Goal: Task Accomplishment & Management: Manage account settings

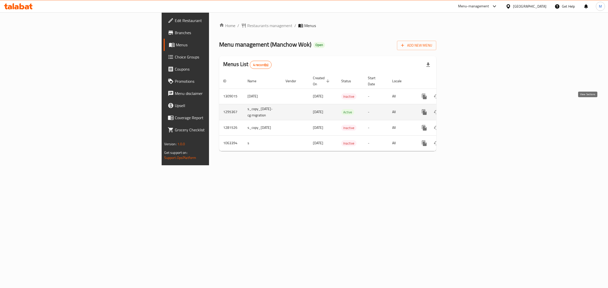
click at [467, 106] on link "enhanced table" at bounding box center [461, 112] width 12 height 12
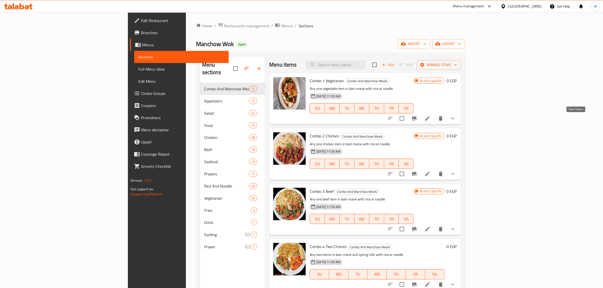
click at [456, 118] on icon "show more" at bounding box center [453, 118] width 6 height 6
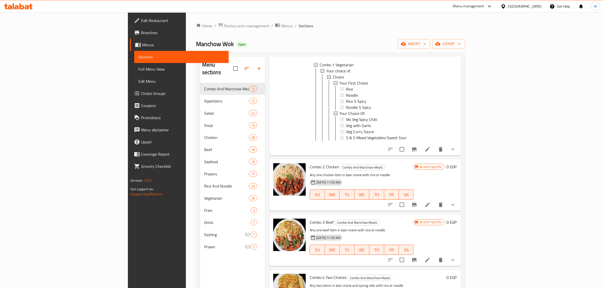
scroll to position [127, 0]
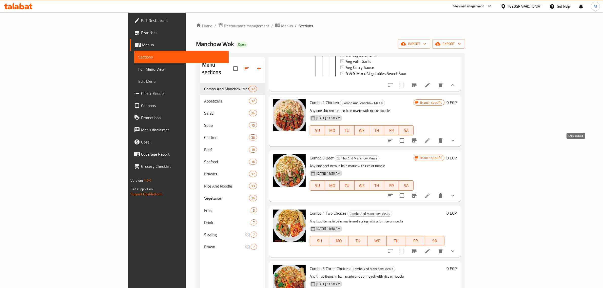
click at [456, 144] on icon "show more" at bounding box center [453, 141] width 6 height 6
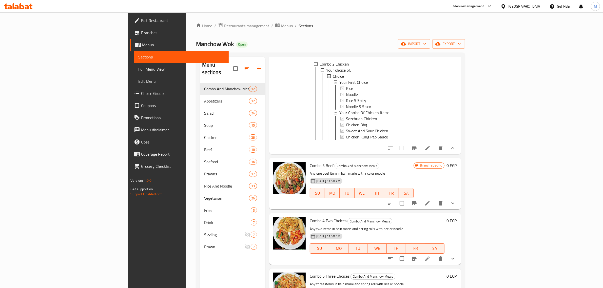
scroll to position [222, 0]
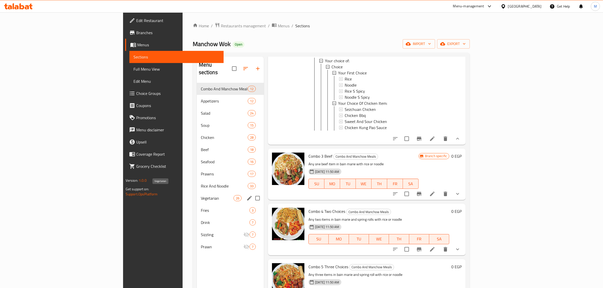
click at [201, 195] on span "Vegetarian" at bounding box center [217, 198] width 33 height 6
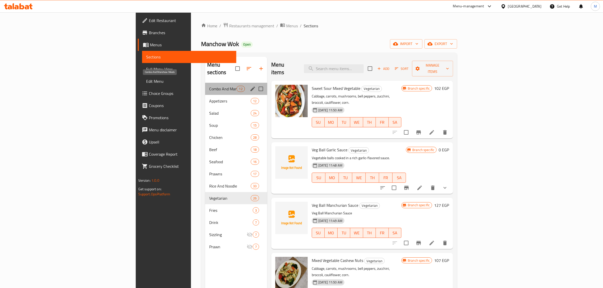
drag, startPoint x: 146, startPoint y: 81, endPoint x: 158, endPoint y: 82, distance: 11.4
click at [209, 86] on span "Combo And Manchow Meals" at bounding box center [223, 89] width 28 height 6
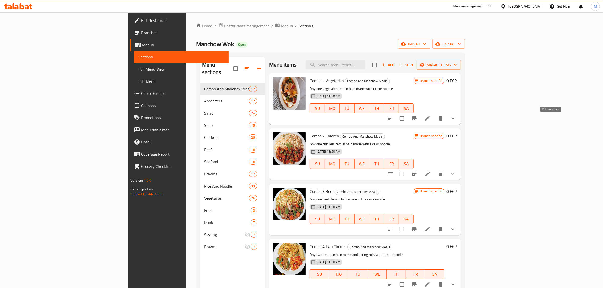
click at [431, 119] on icon at bounding box center [427, 118] width 6 height 6
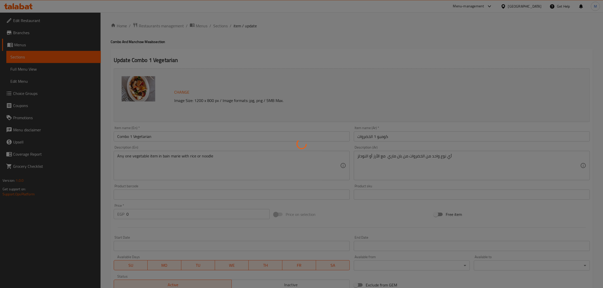
type input "إختيارك الأول"
type input "1"
type input "إختيارك من:"
type input "1"
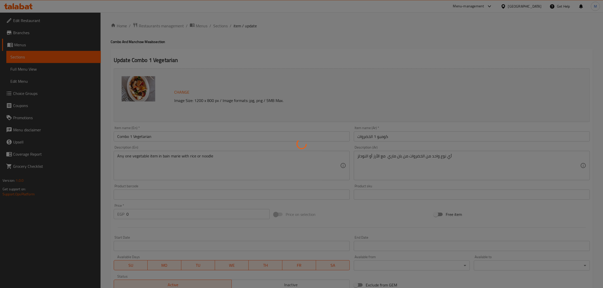
type input "1"
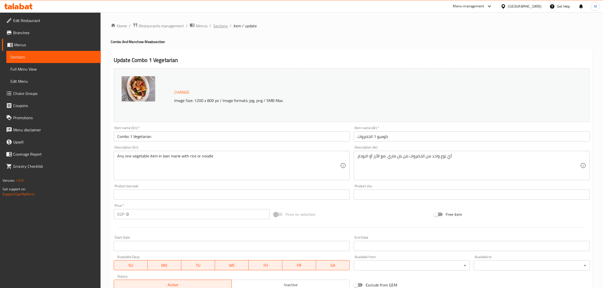
click at [218, 28] on span "Sections" at bounding box center [220, 26] width 14 height 6
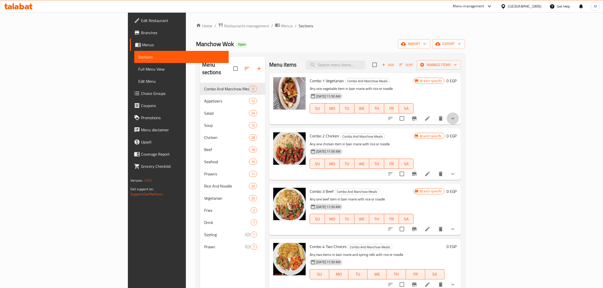
click at [459, 122] on button "show more" at bounding box center [453, 118] width 12 height 12
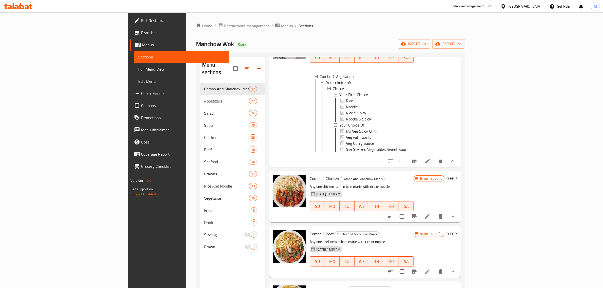
scroll to position [63, 0]
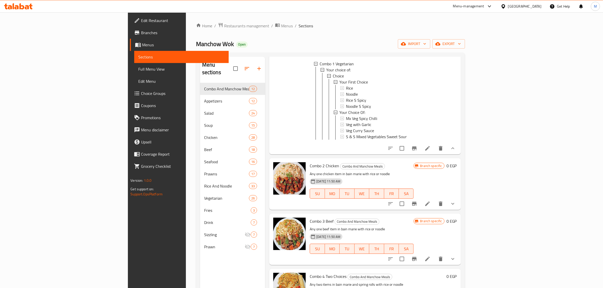
click at [456, 207] on icon "show more" at bounding box center [453, 204] width 6 height 6
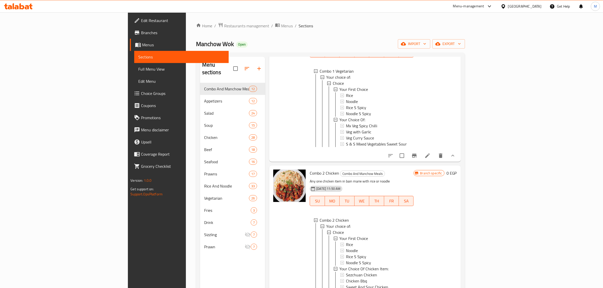
scroll to position [0, 0]
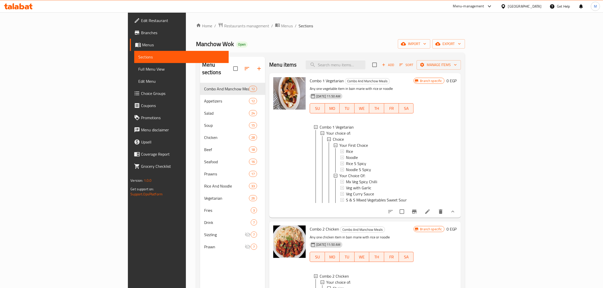
click at [141, 32] on span "Branches" at bounding box center [183, 33] width 84 height 6
